Goal: Transaction & Acquisition: Purchase product/service

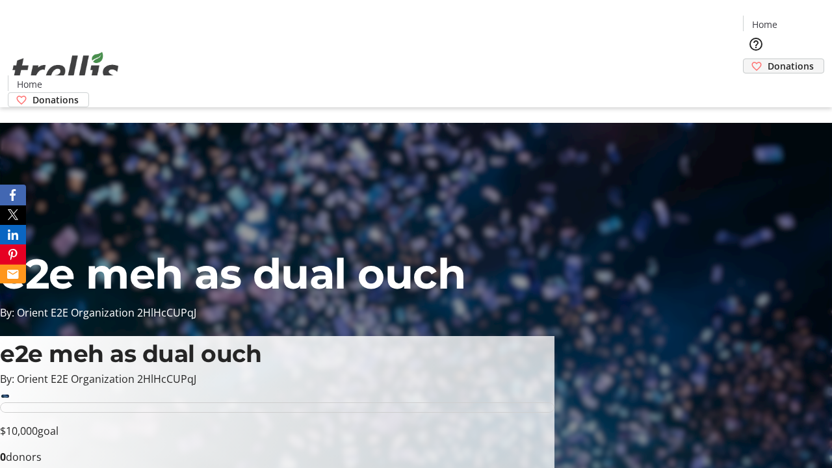
click at [768, 59] on span "Donations" at bounding box center [791, 66] width 46 height 14
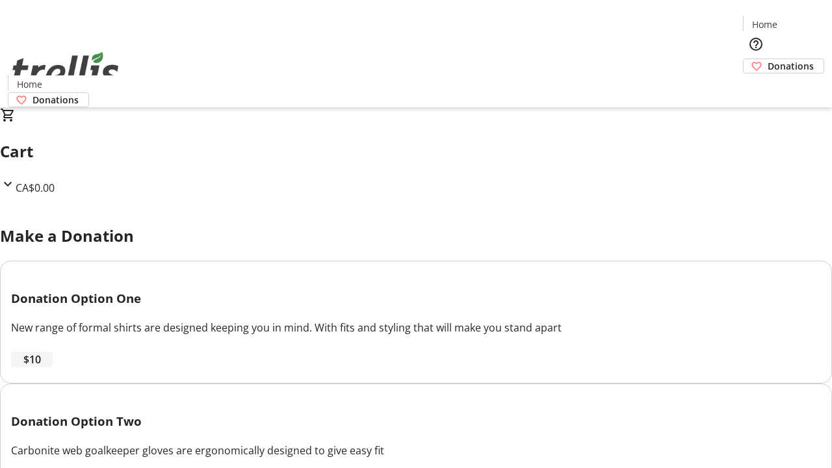
click at [41, 367] on span "$10" at bounding box center [32, 360] width 18 height 16
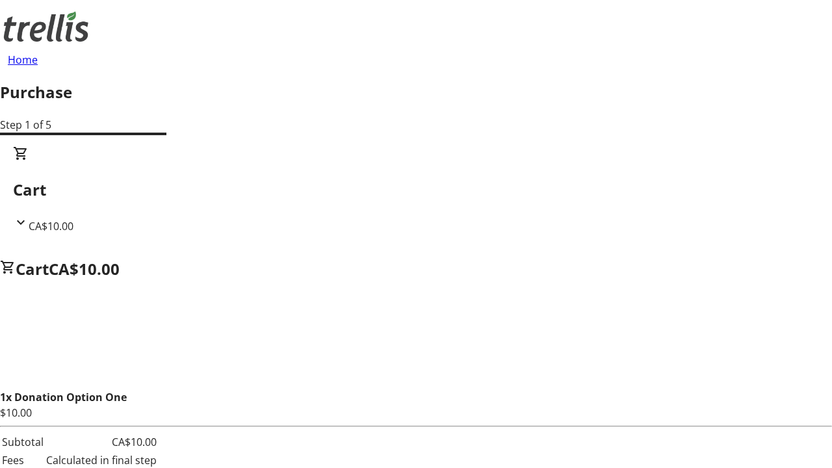
select select "CA"
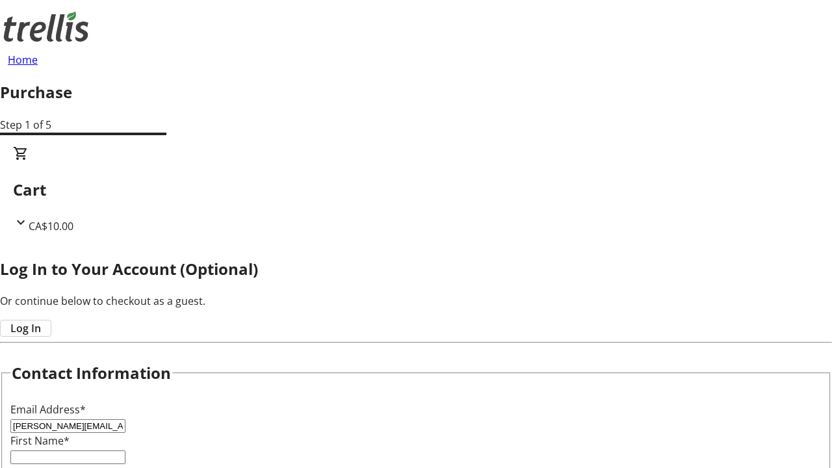
type input "[PERSON_NAME][EMAIL_ADDRESS][DOMAIN_NAME]"
type input "[PERSON_NAME]"
type input "Prosacco"
type input "[STREET_ADDRESS][PERSON_NAME]"
type input "Kelowna"
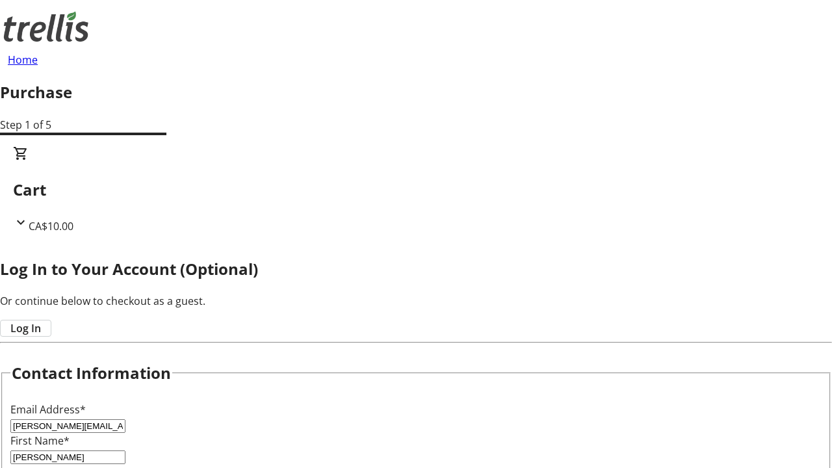
select select "BC"
type input "Kelowna"
type input "V1Y 0C2"
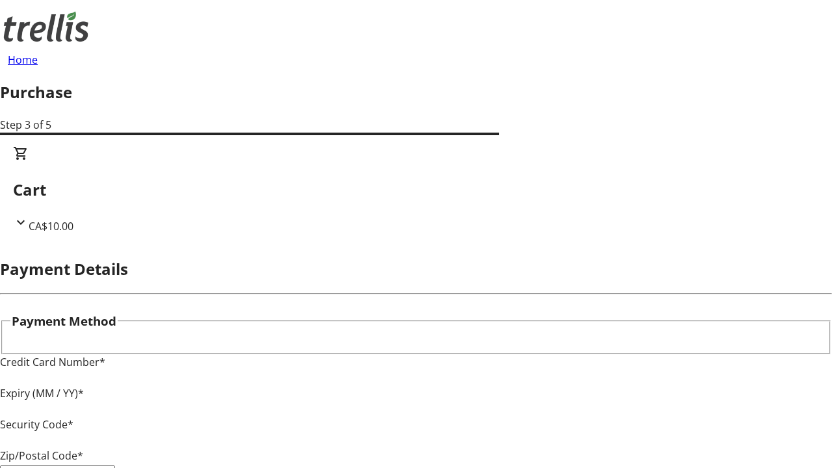
type input "V1Y 0C2"
